Goal: Use online tool/utility: Utilize a website feature to perform a specific function

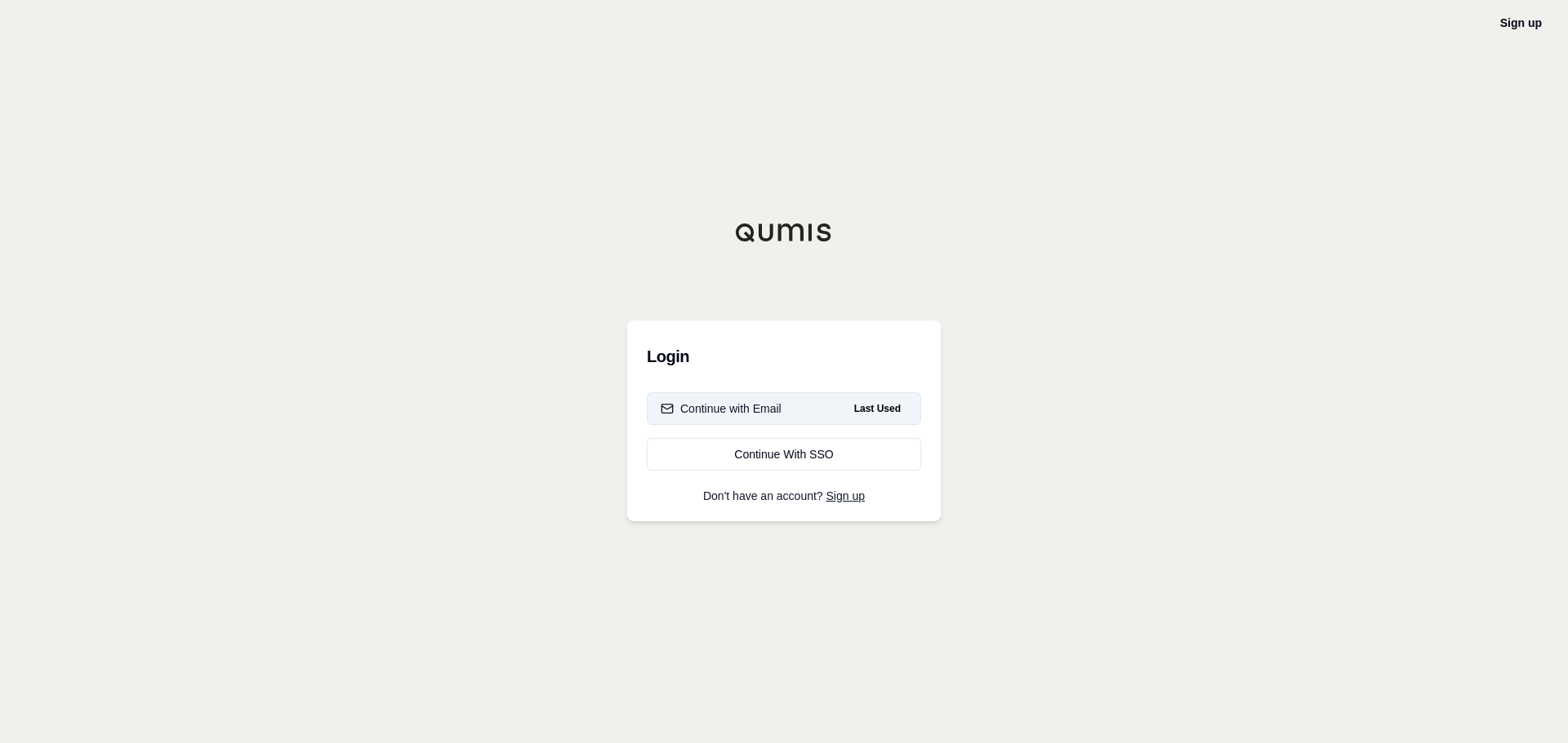
click at [729, 405] on div "Continue with Email" at bounding box center [720, 409] width 121 height 17
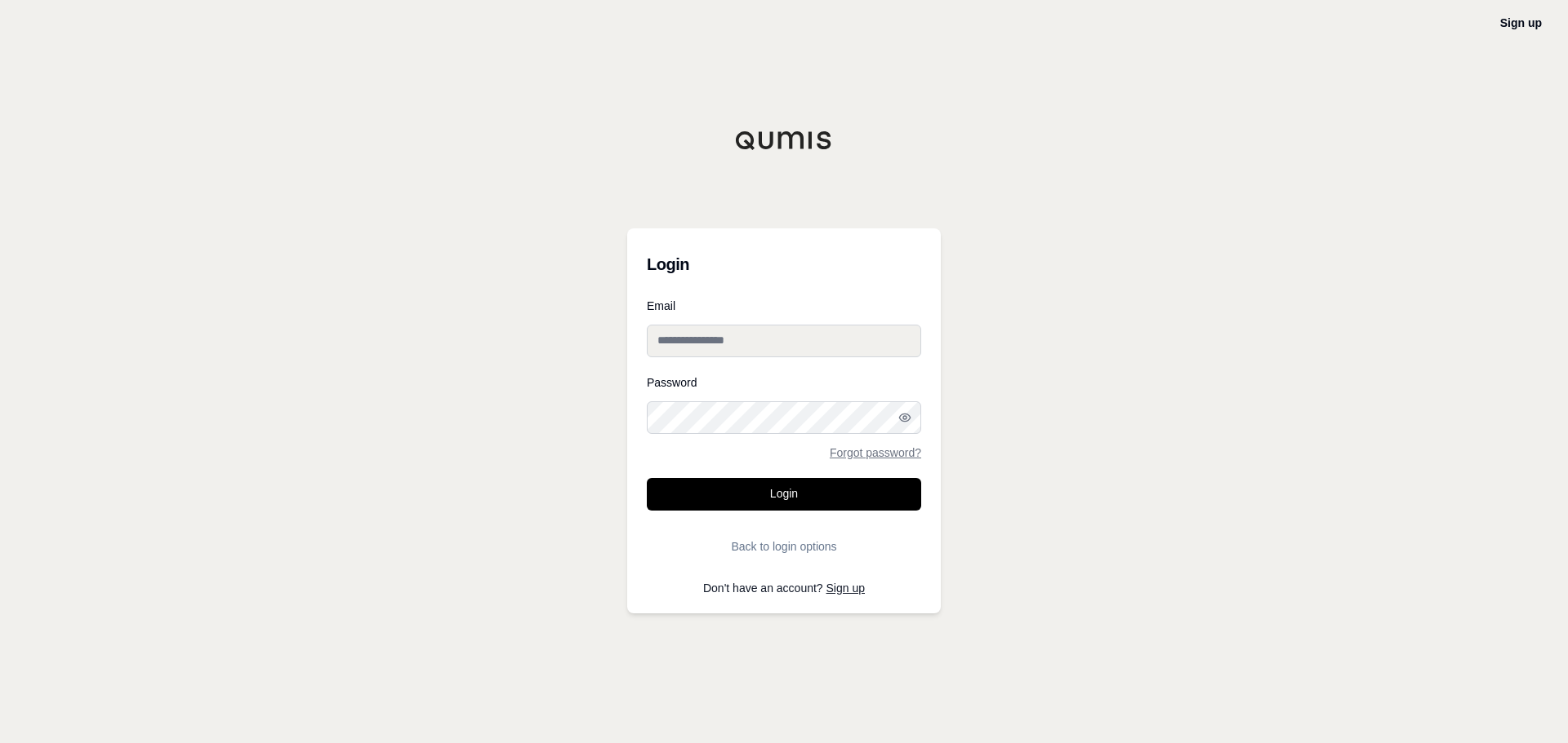
type input "**********"
click at [769, 492] on button "Login" at bounding box center [783, 494] width 274 height 32
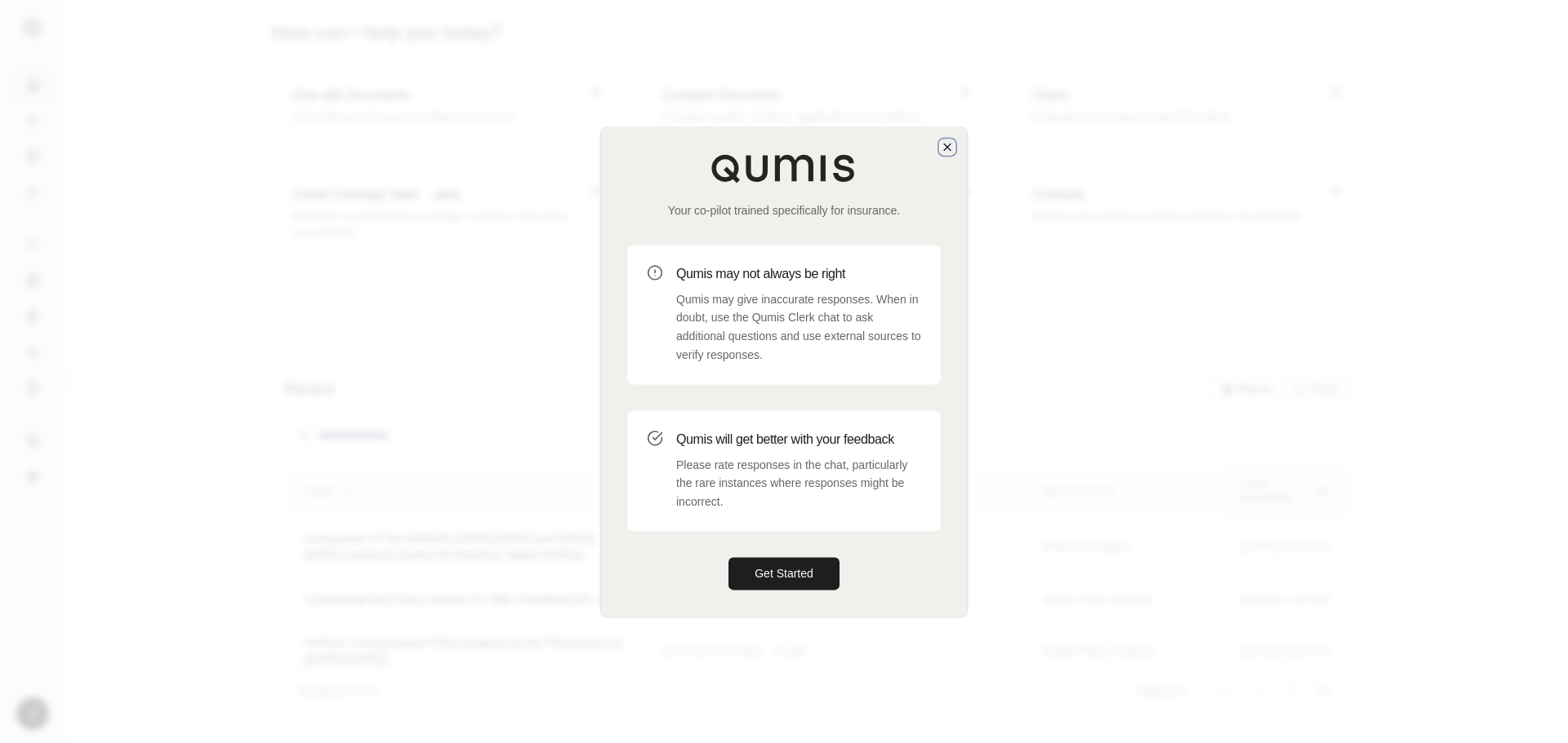
click at [946, 148] on icon "button" at bounding box center [947, 147] width 13 height 13
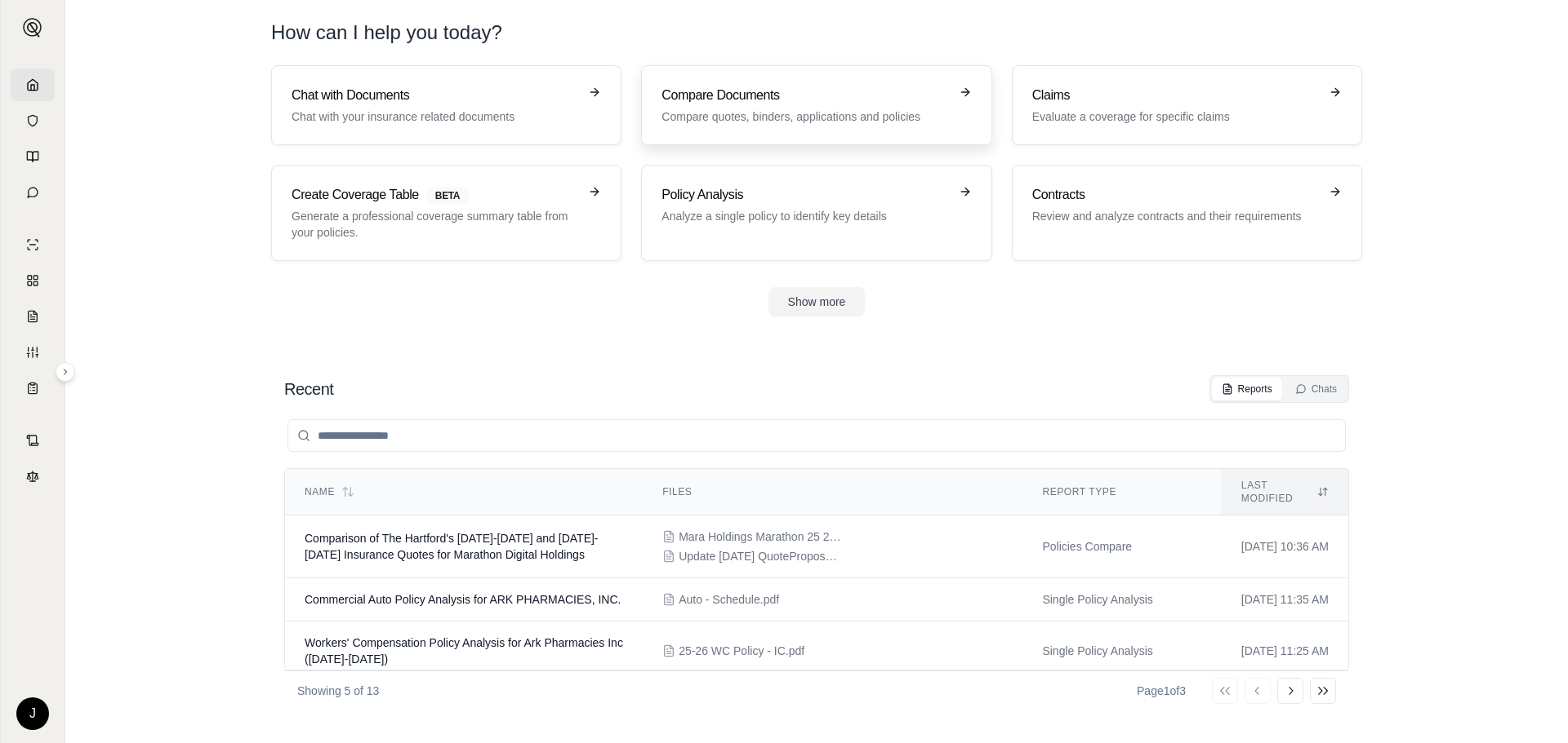
click at [740, 100] on h3 "Compare Documents" at bounding box center [804, 95] width 287 height 19
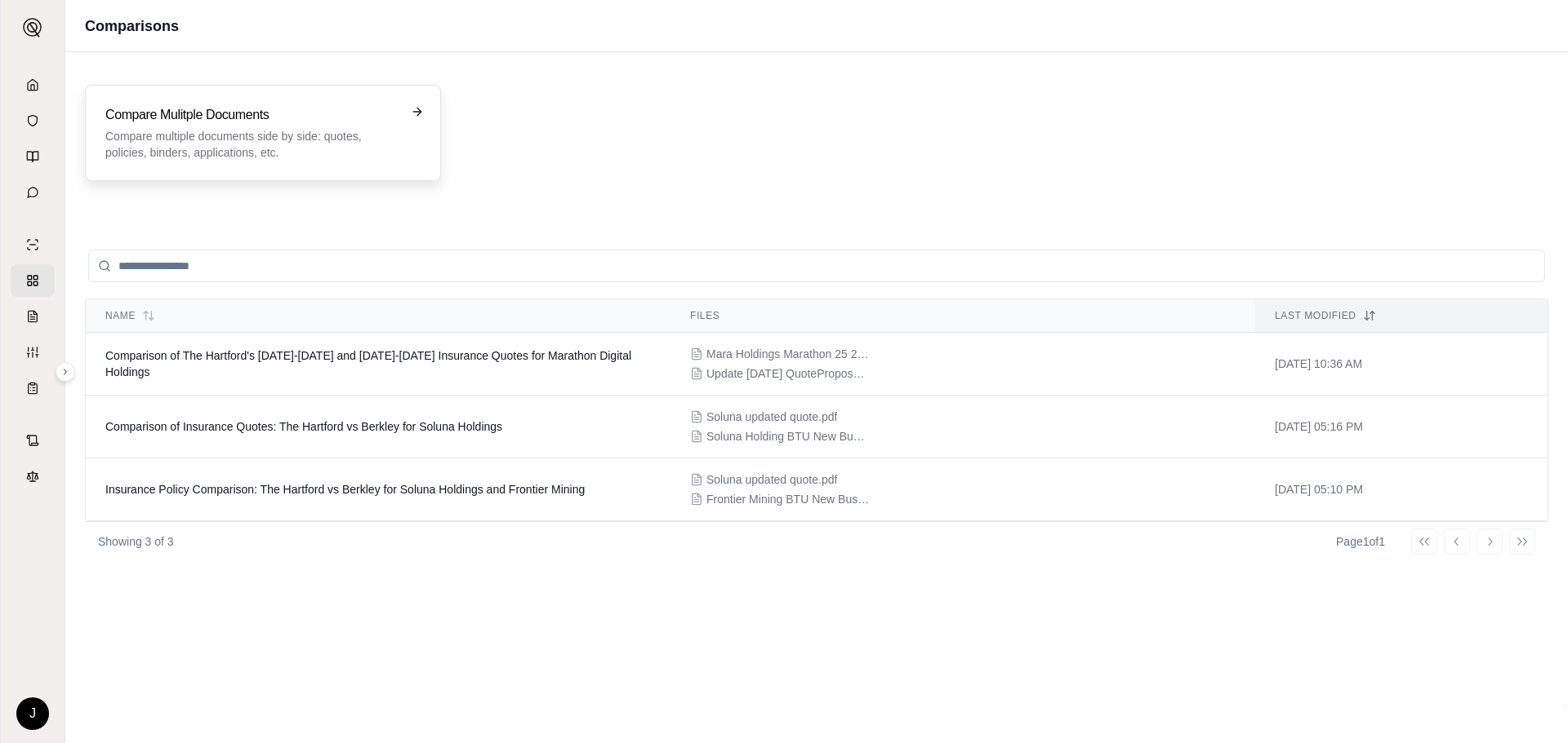
click at [258, 133] on p "Compare multiple documents side by side: quotes, policies, binders, application…" at bounding box center [251, 144] width 292 height 32
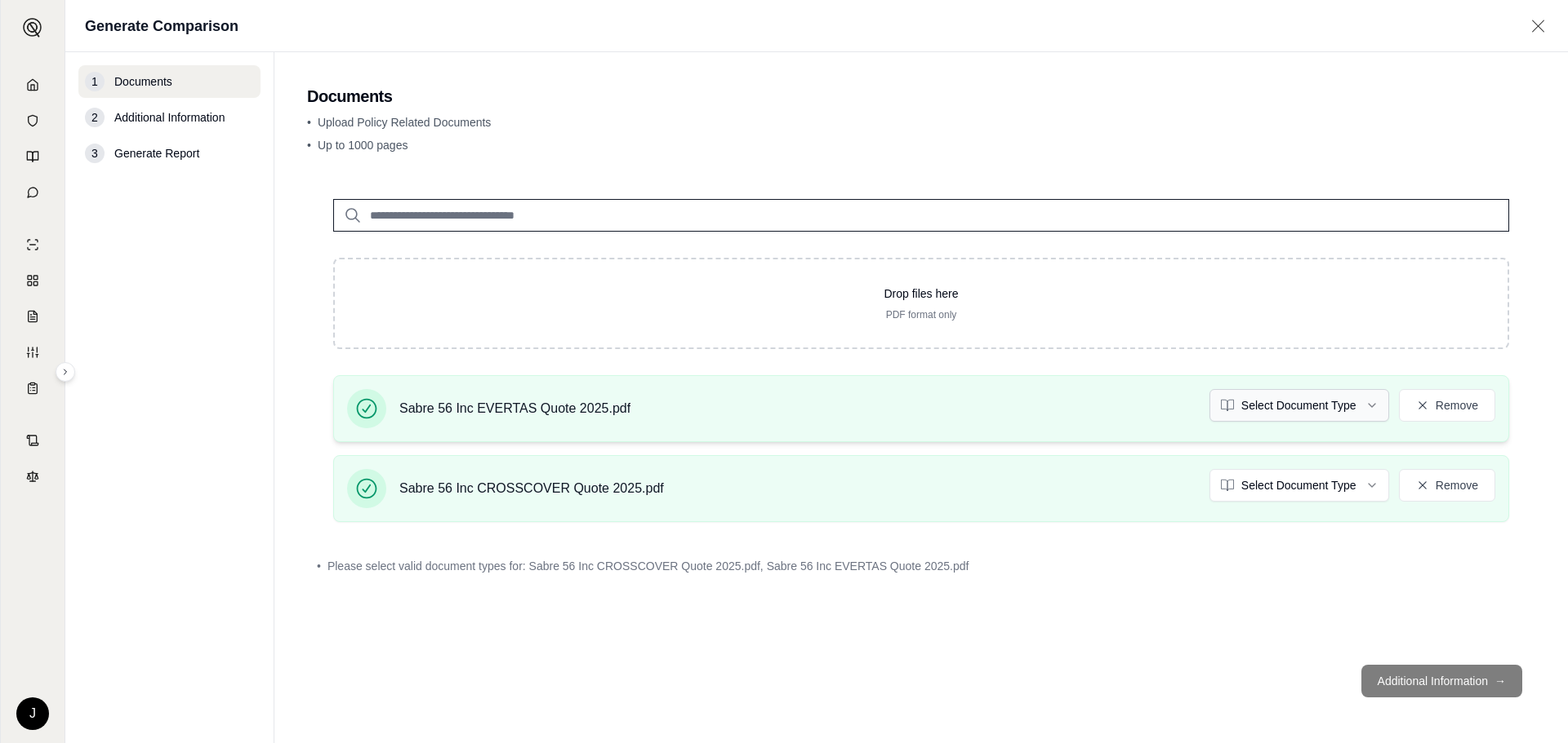
click at [1336, 411] on html "J Generate Comparison 1 Documents 2 Additional Information 3 Generate Report Do…" at bounding box center [784, 372] width 1568 height 743
click at [1289, 488] on html "J Generate Comparison 1 Documents 2 Additional Information 3 Generate Report Do…" at bounding box center [784, 372] width 1568 height 743
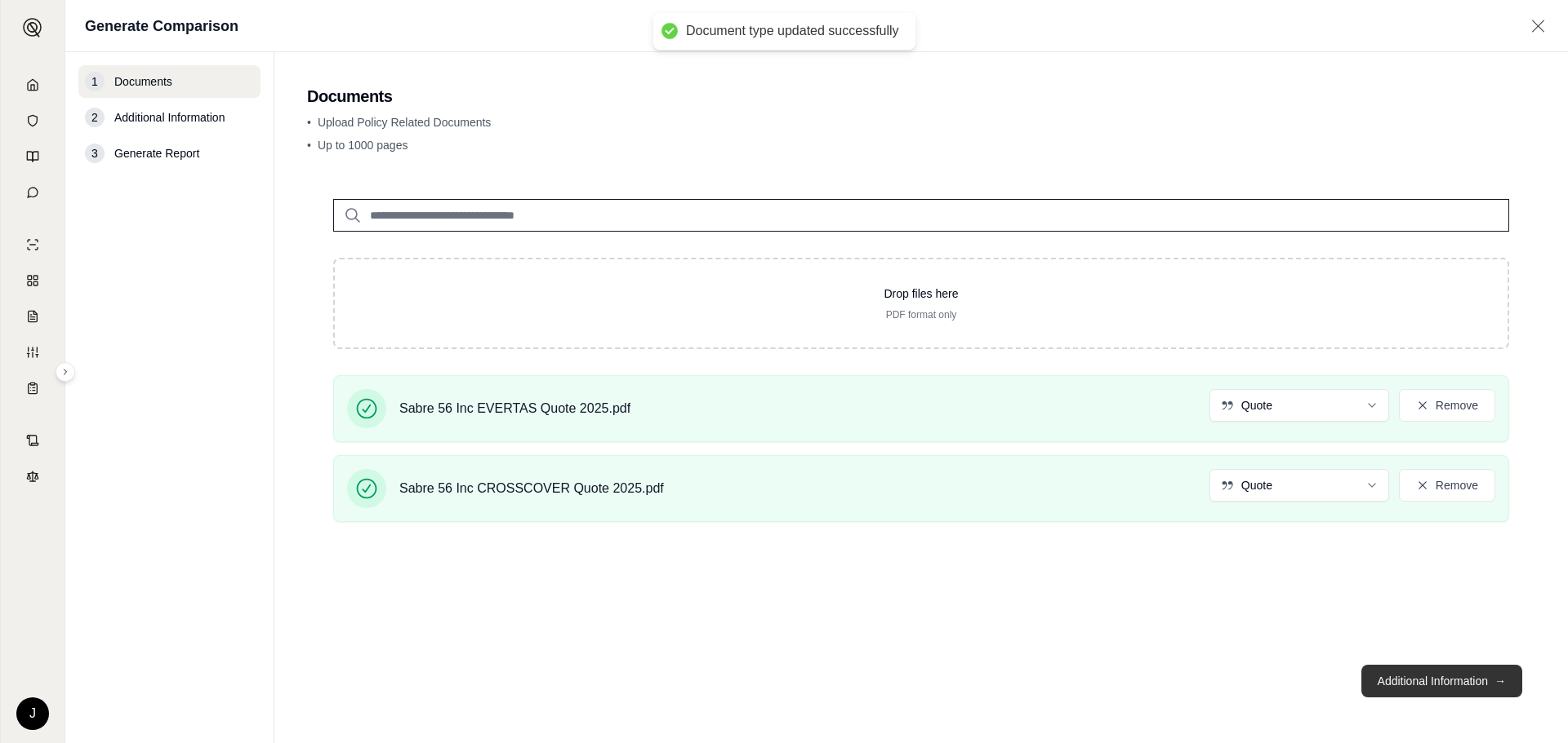
click at [1413, 679] on button "Additional Information →" at bounding box center [1442, 680] width 160 height 32
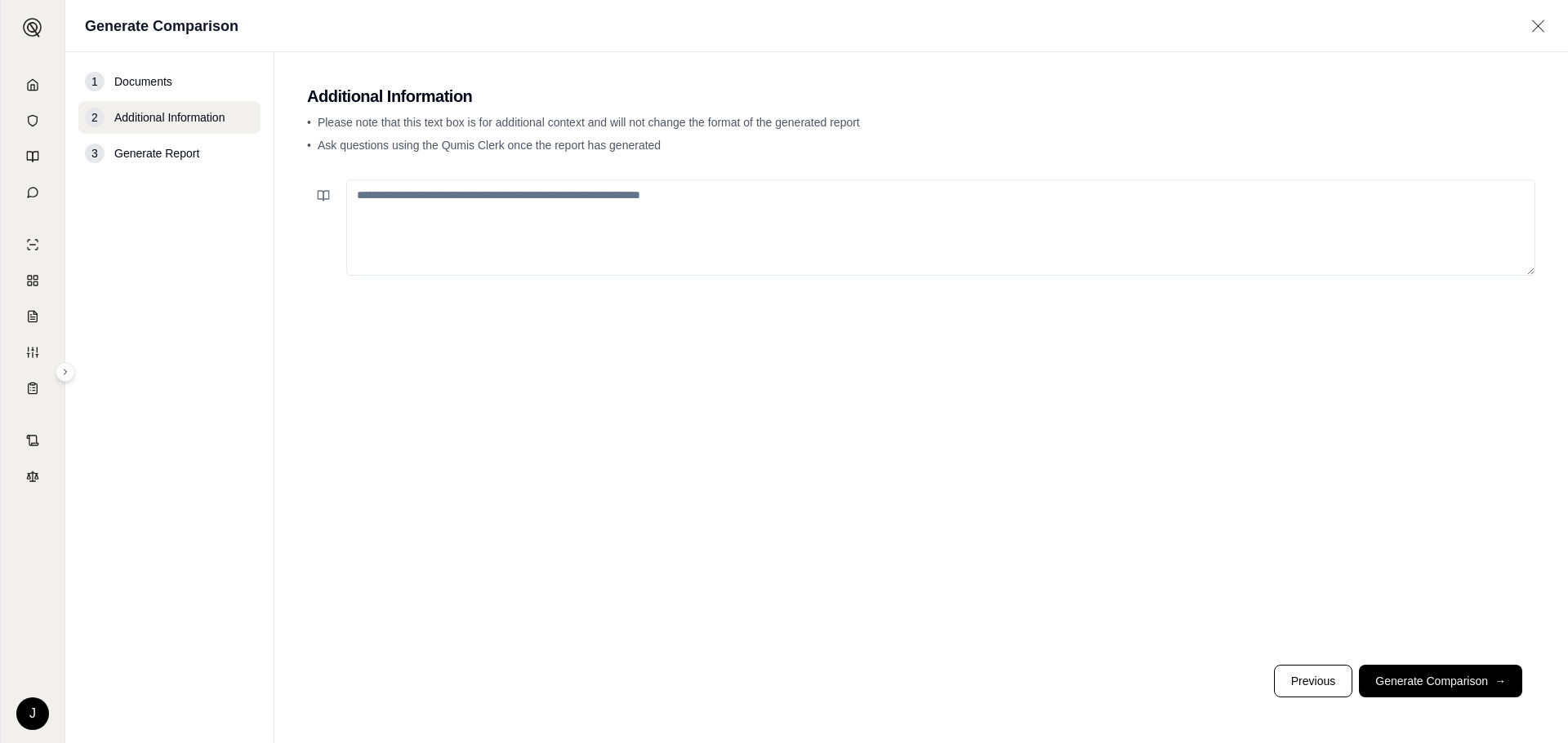
click at [484, 217] on textarea at bounding box center [940, 228] width 1189 height 96
click at [440, 210] on textarea at bounding box center [940, 228] width 1189 height 96
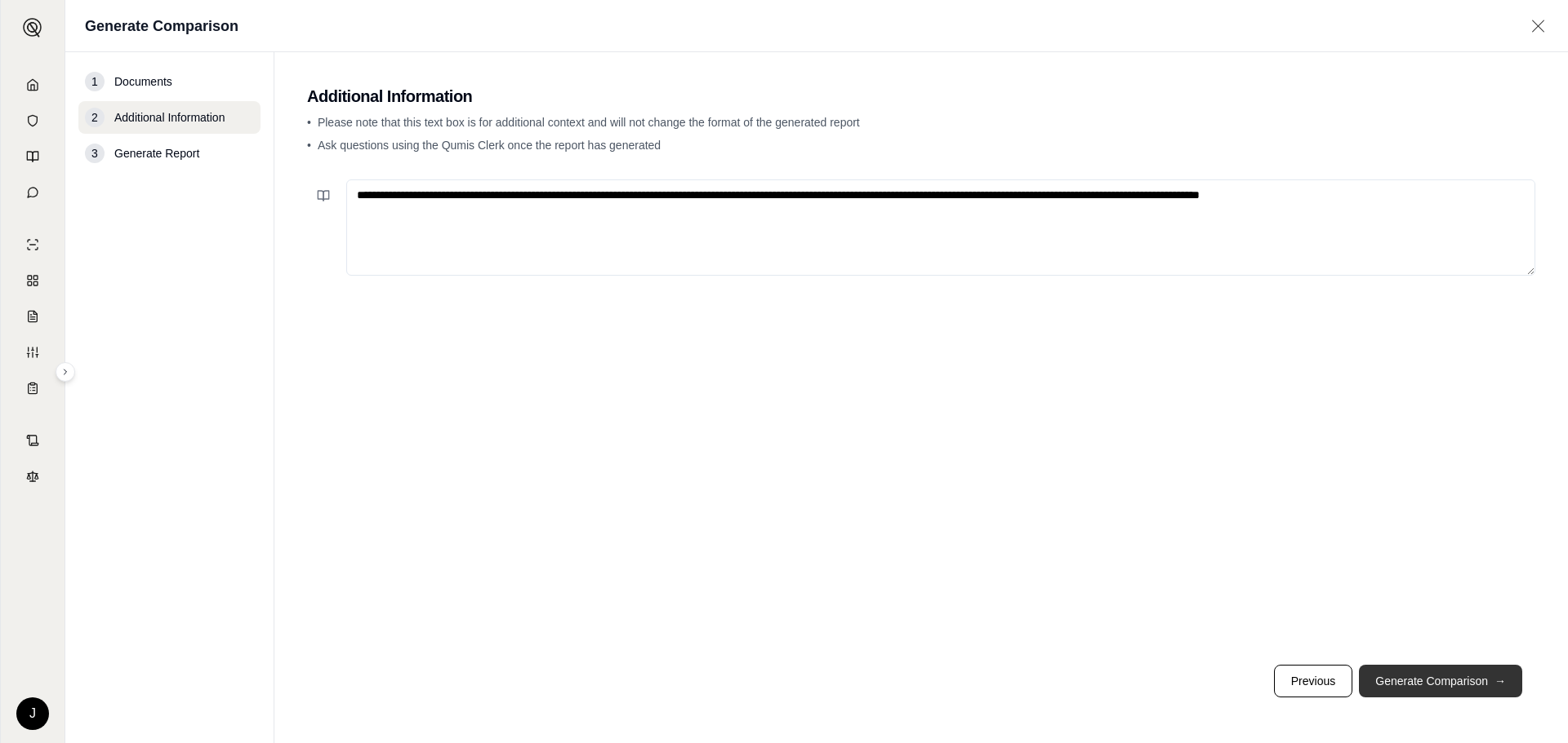
type textarea "**********"
click at [1435, 678] on button "Generate Comparison →" at bounding box center [1440, 680] width 163 height 32
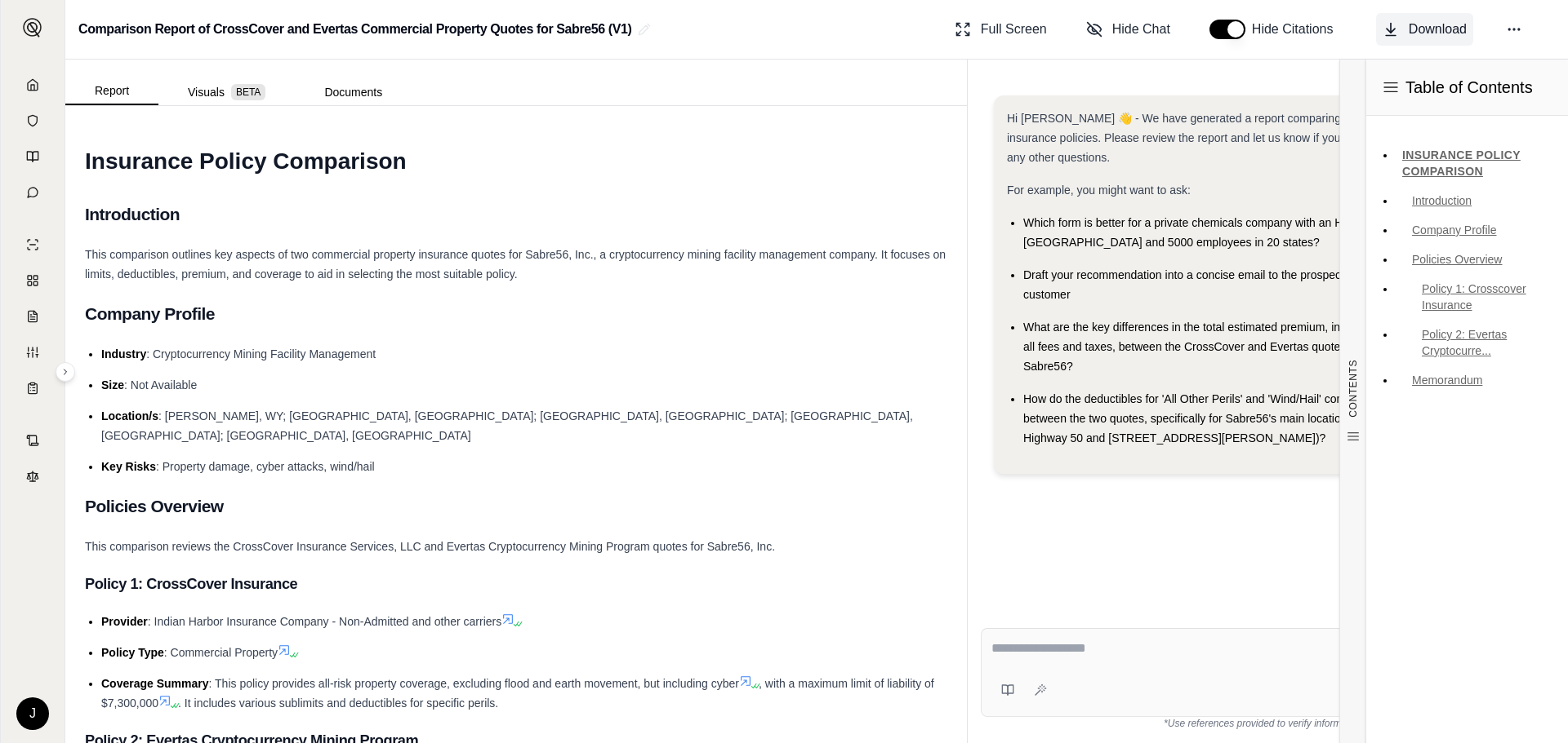
click at [1431, 27] on span "Download" at bounding box center [1437, 29] width 58 height 19
